Goal: Task Accomplishment & Management: Use online tool/utility

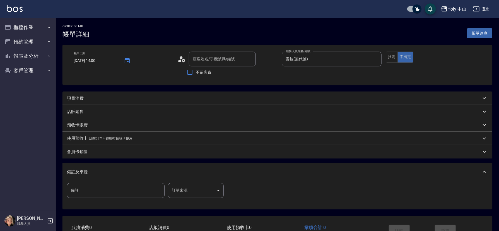
type input "志成/0930867010/null"
click at [219, 122] on div "預收卡販賣" at bounding box center [274, 125] width 414 height 6
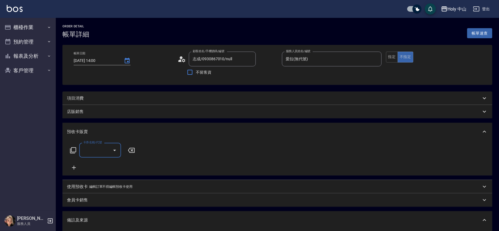
click at [485, 131] on icon at bounding box center [484, 131] width 7 height 7
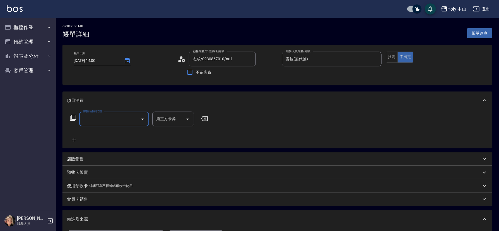
click at [106, 118] on input "服務名稱/代號" at bounding box center [110, 119] width 56 height 10
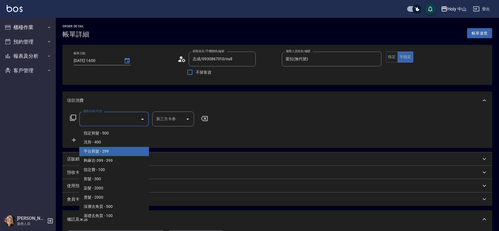
click at [105, 151] on span "平台剪髮 - 299" at bounding box center [114, 151] width 70 height 9
type input "平台剪髮(4)"
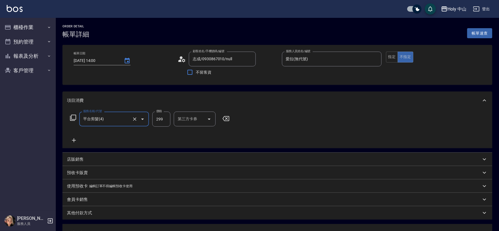
click at [184, 120] on div "第三方卡券 第三方卡券" at bounding box center [195, 119] width 42 height 15
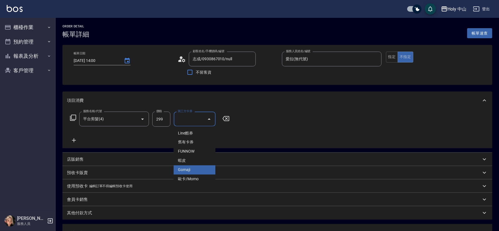
click at [190, 168] on span "Gomaji" at bounding box center [194, 169] width 42 height 9
type input "Gomaji"
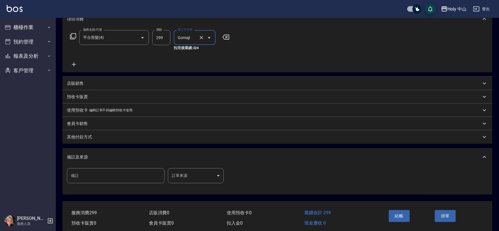
scroll to position [84, 0]
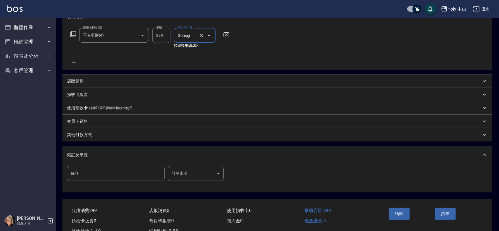
click at [182, 170] on body "Holy 中山 登出 櫃檯作業 打帳單 帳單列表 營業儀表板 現場電腦打卡 預約管理 預約管理 單日預約紀錄 單週預約紀錄 報表及分析 報表目錄 店家日報表 …" at bounding box center [249, 83] width 499 height 334
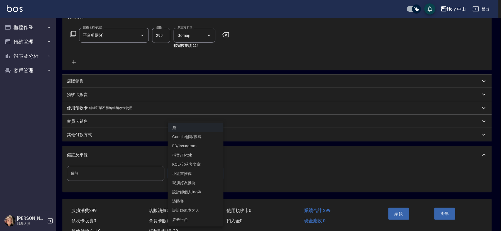
click at [197, 210] on li "設計師原本客人" at bounding box center [196, 210] width 56 height 9
type input "設計師原本客人"
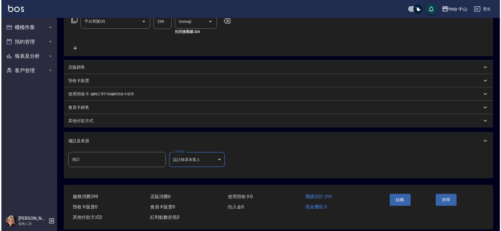
scroll to position [105, 0]
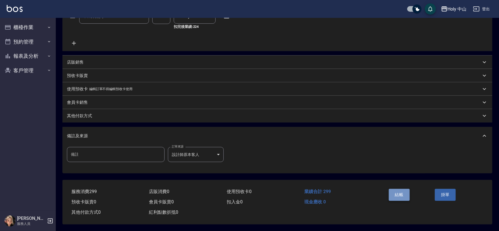
click at [396, 193] on button "結帳" at bounding box center [399, 195] width 21 height 12
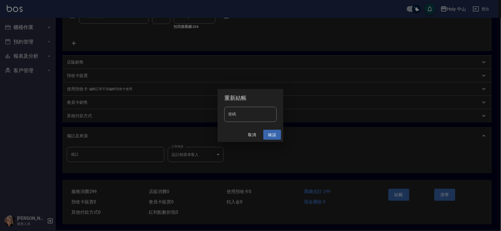
click at [272, 134] on button "確認" at bounding box center [273, 135] width 18 height 10
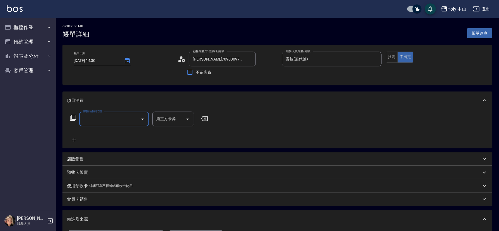
click at [132, 122] on input "服務名稱/代號" at bounding box center [110, 119] width 56 height 10
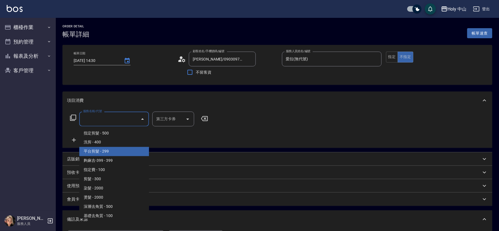
click at [123, 149] on span "平台剪髮 - 299" at bounding box center [114, 151] width 70 height 9
type input "平台剪髮(4)"
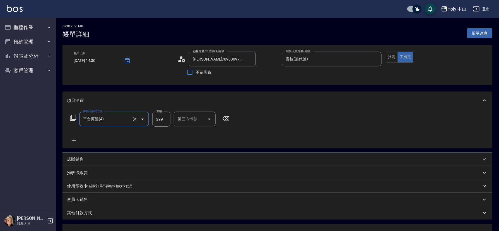
click at [191, 121] on div "第三方卡券 第三方卡券" at bounding box center [195, 119] width 42 height 15
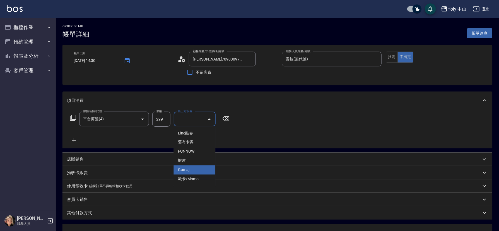
click at [189, 168] on span "Gomaji" at bounding box center [194, 169] width 42 height 9
type input "Gomaji"
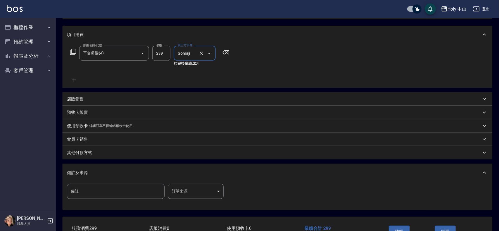
scroll to position [105, 0]
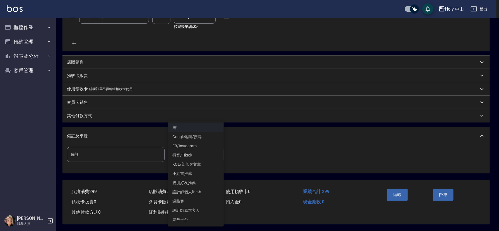
click at [193, 153] on body "Holy 中山 登出 櫃檯作業 打帳單 帳單列表 營業儀表板 現場電腦打卡 預約管理 預約管理 單日預約紀錄 單週預約紀錄 報表及分析 報表目錄 店家日報表 …" at bounding box center [249, 64] width 499 height 334
click at [195, 210] on li "設計師原本客人" at bounding box center [196, 210] width 56 height 9
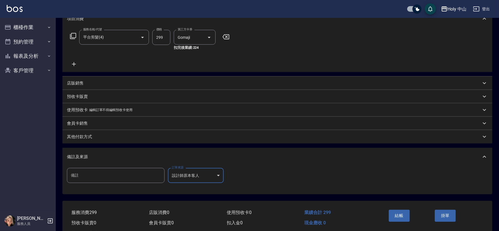
scroll to position [84, 0]
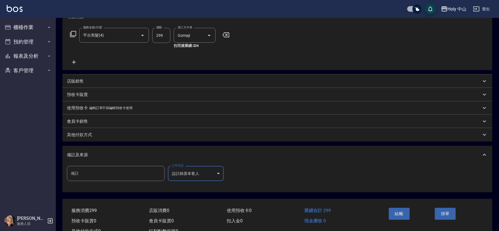
click at [201, 175] on body "Holy 中山 登出 櫃檯作業 打帳單 帳單列表 營業儀表板 現場電腦打卡 預約管理 預約管理 單日預約紀錄 單週預約紀錄 報表及分析 報表目錄 店家日報表 …" at bounding box center [249, 83] width 499 height 334
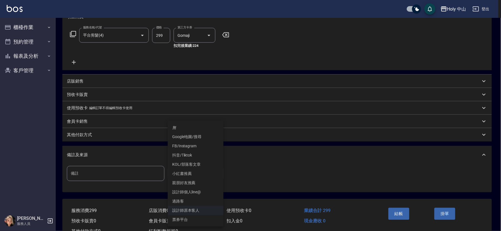
click at [197, 182] on li "親朋好友推薦" at bounding box center [196, 182] width 56 height 9
type input "親朋好友推薦"
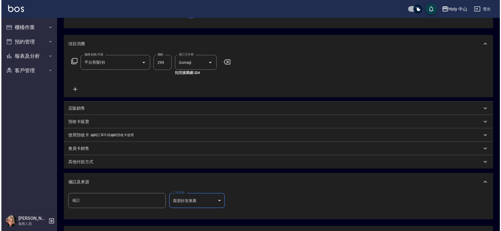
scroll to position [105, 0]
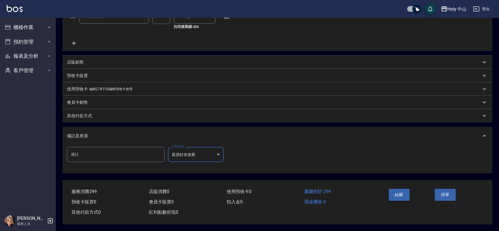
click at [399, 192] on button "結帳" at bounding box center [399, 195] width 21 height 12
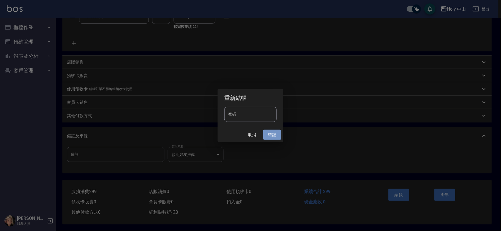
click at [267, 134] on button "確認" at bounding box center [273, 135] width 18 height 10
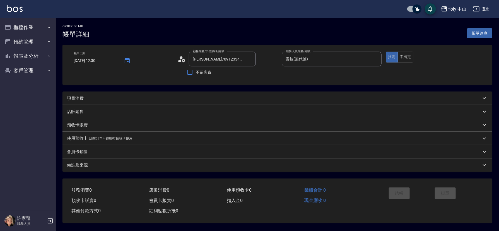
click at [149, 96] on div "項目消費" at bounding box center [274, 98] width 414 height 6
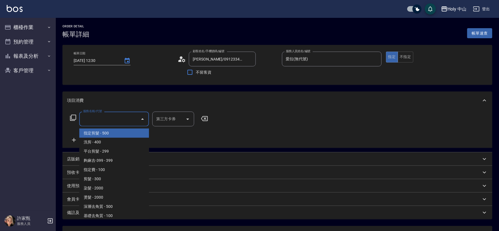
click at [116, 119] on input "服務名稱/代號" at bounding box center [110, 119] width 56 height 10
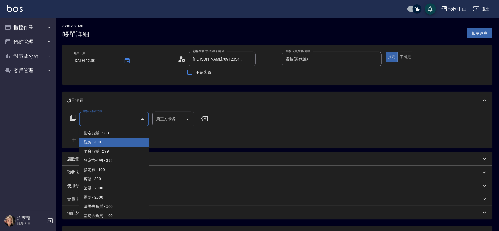
click at [112, 142] on span "洗剪 - 400" at bounding box center [114, 142] width 70 height 9
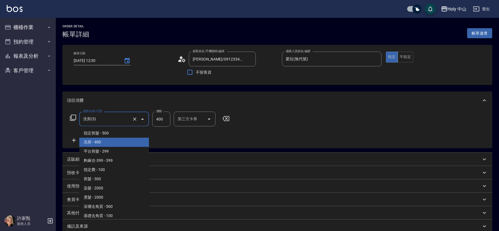
click at [122, 119] on input "洗剪(3)" at bounding box center [106, 119] width 49 height 10
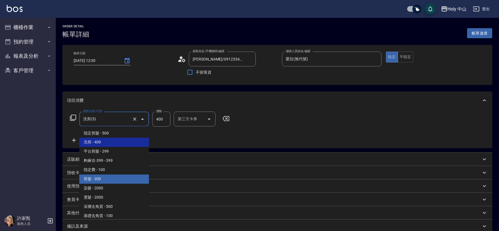
click at [107, 177] on span "剪髮 - 300" at bounding box center [114, 179] width 70 height 9
type input "剪髮(C02)"
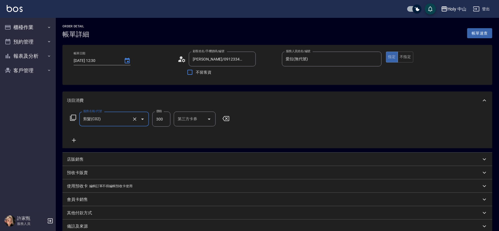
click at [164, 117] on input "300" at bounding box center [161, 119] width 18 height 15
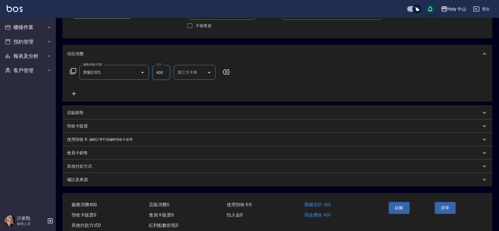
scroll to position [62, 0]
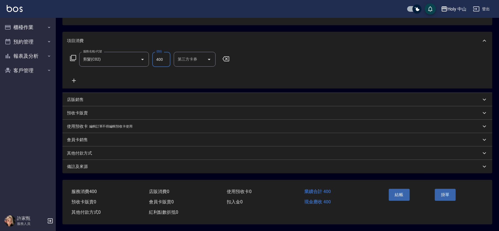
type input "400"
click at [289, 165] on div "備註及來源" at bounding box center [274, 167] width 414 height 6
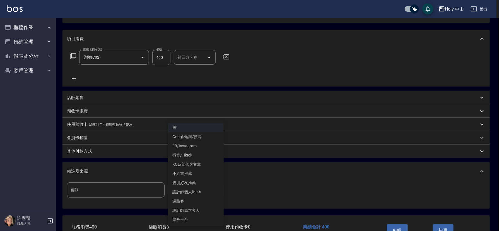
click at [194, 192] on body "Holy 中山 登出 櫃檯作業 打帳單 帳單列表 營業儀表板 現場電腦打卡 預約管理 預約管理 單日預約紀錄 單週預約紀錄 報表及分析 報表目錄 店家日報表 …" at bounding box center [249, 102] width 499 height 328
click at [192, 207] on li "設計師原本客人" at bounding box center [196, 210] width 56 height 9
type input "設計師原本客人"
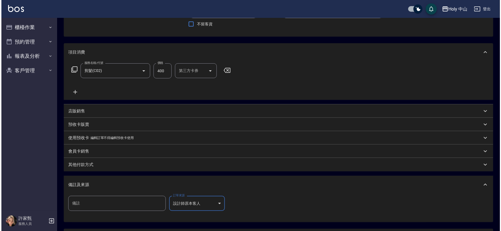
scroll to position [84, 0]
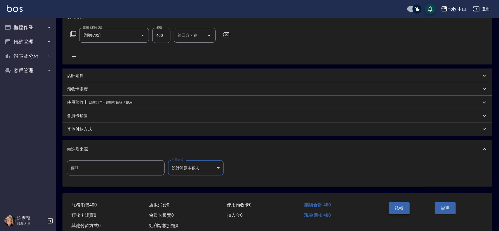
click at [397, 206] on button "結帳" at bounding box center [399, 208] width 21 height 12
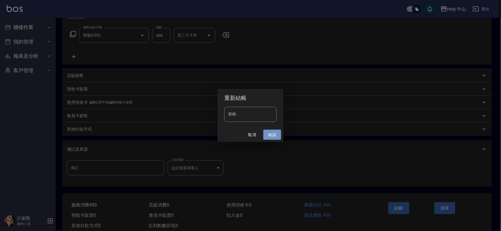
click at [270, 134] on button "確認" at bounding box center [273, 135] width 18 height 10
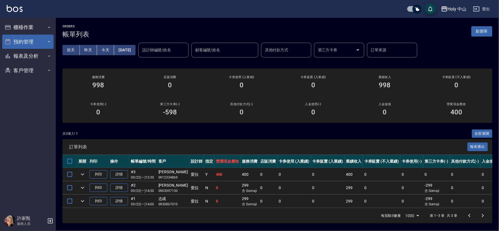
click at [41, 42] on button "預約管理" at bounding box center [27, 42] width 51 height 15
